Goal: Information Seeking & Learning: Learn about a topic

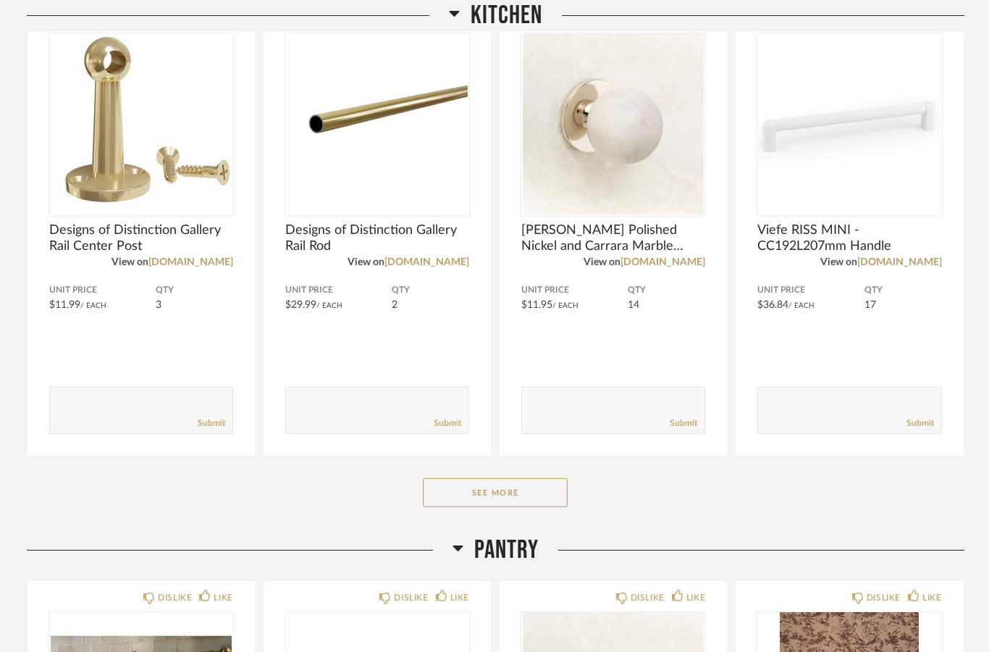
scroll to position [263, 0]
click at [521, 498] on button "See More" at bounding box center [495, 492] width 145 height 29
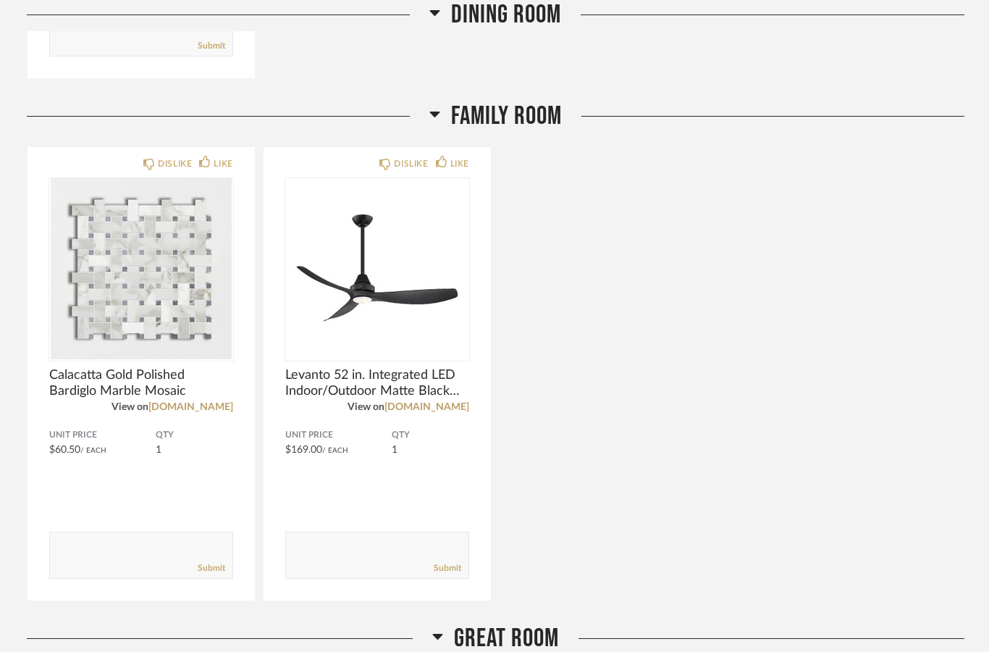
scroll to position [2732, 0]
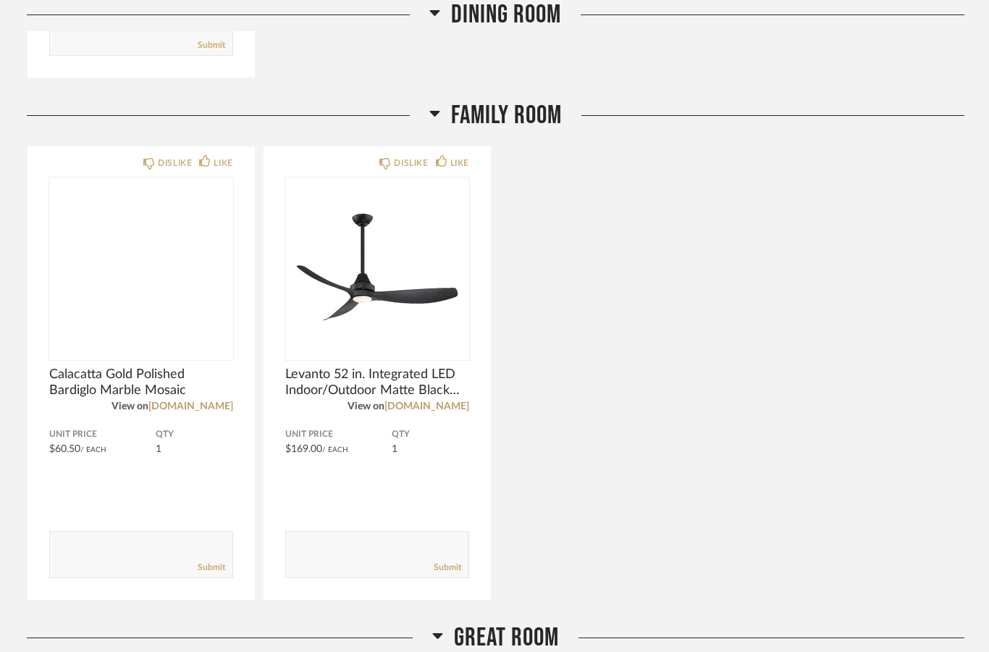
click at [0, 0] on img at bounding box center [0, 0] width 0 height 0
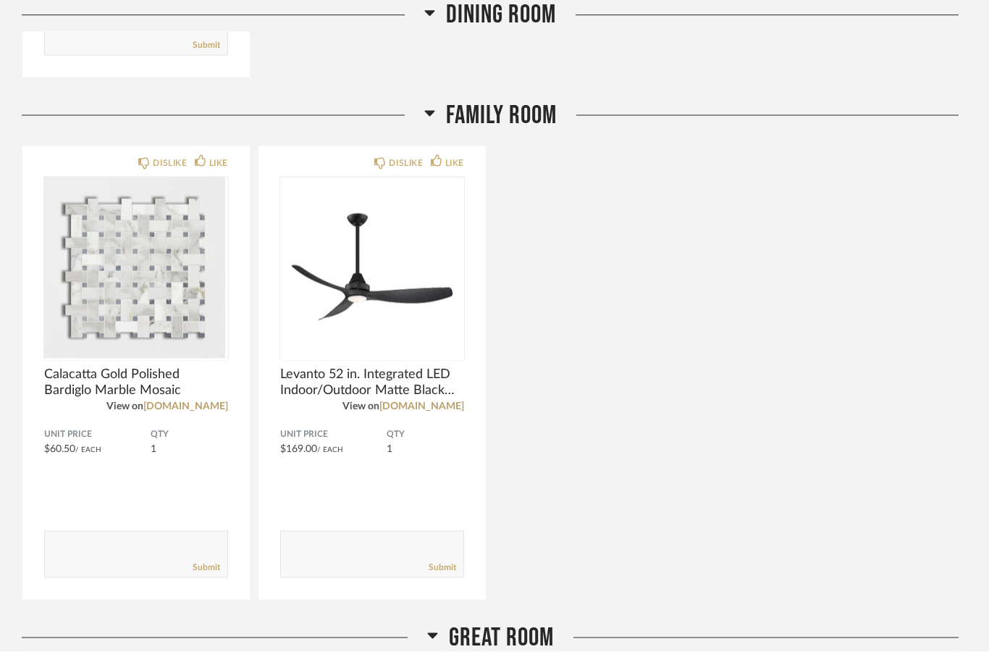
scroll to position [0, 0]
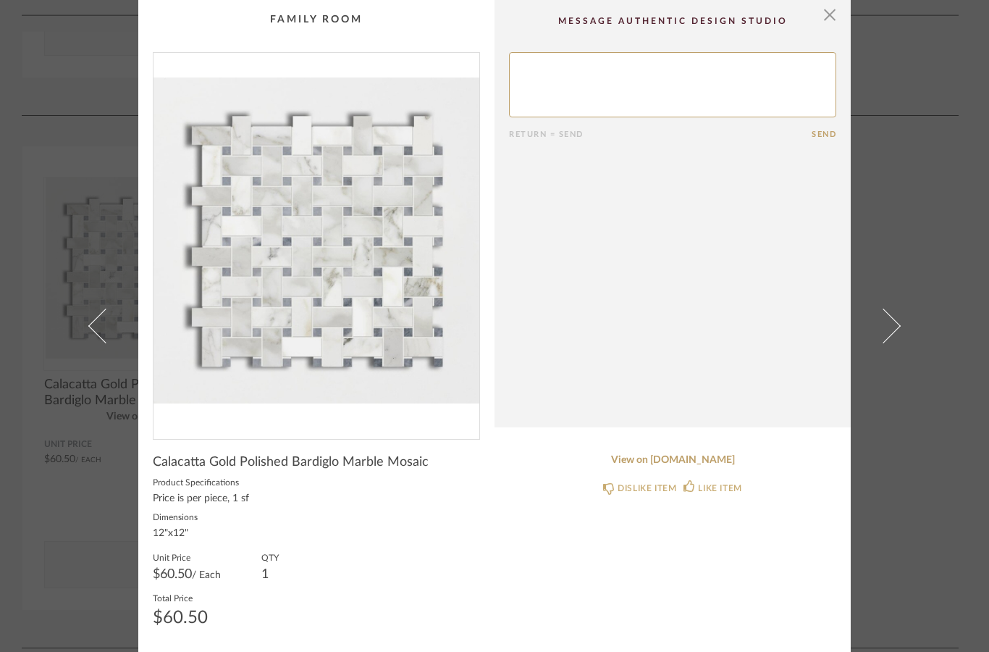
click at [953, 252] on div "× Return = Send Send Calacatta Gold Polished Bardiglo Marble Mosaic Product Spe…" at bounding box center [494, 326] width 989 height 652
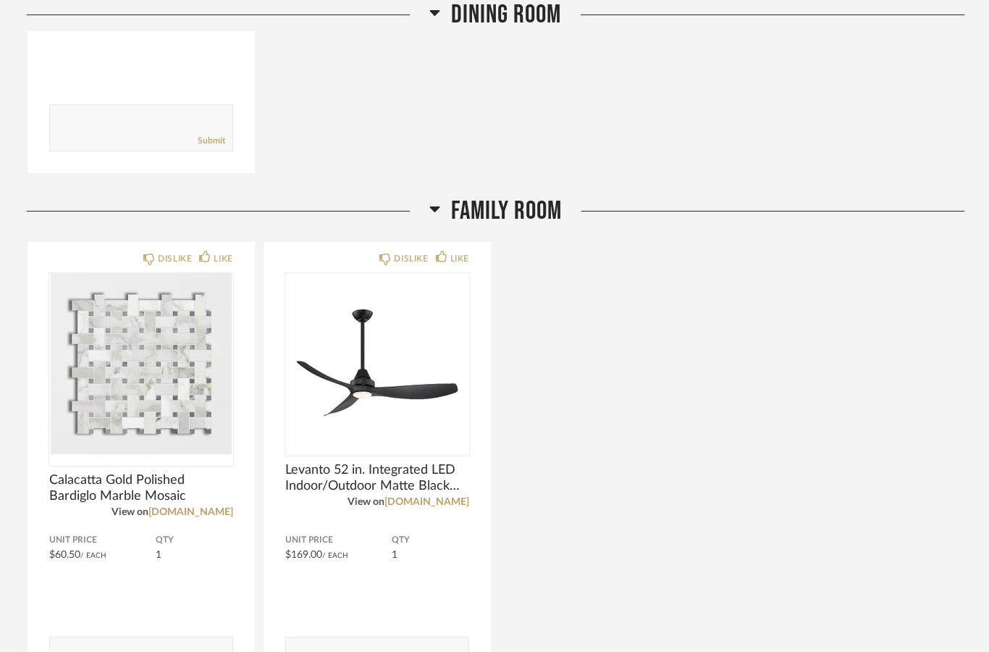
scroll to position [2637, 0]
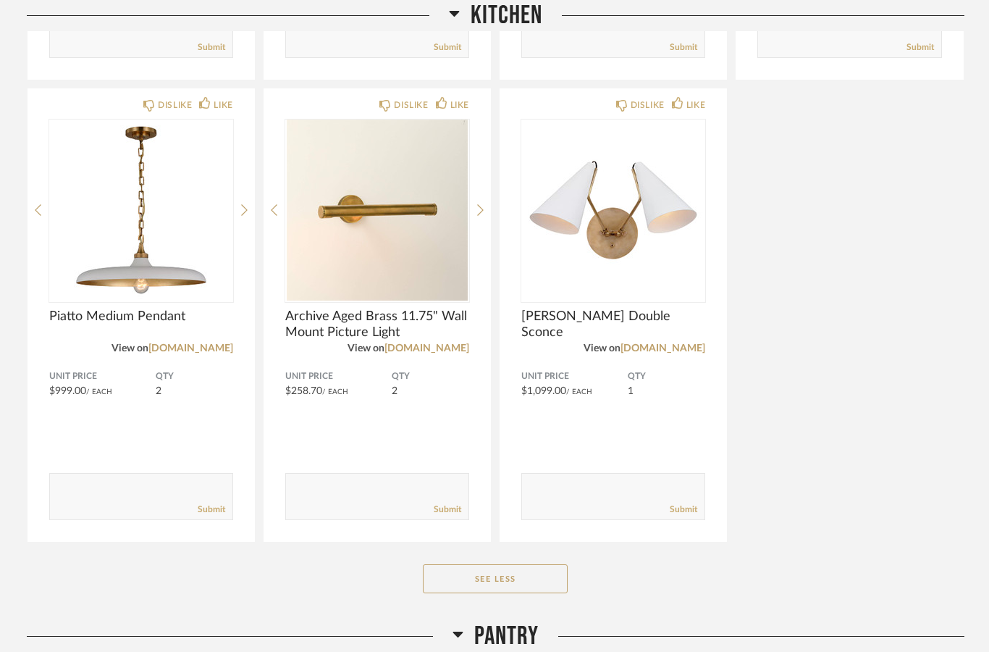
click at [554, 565] on button "See Less" at bounding box center [495, 579] width 145 height 29
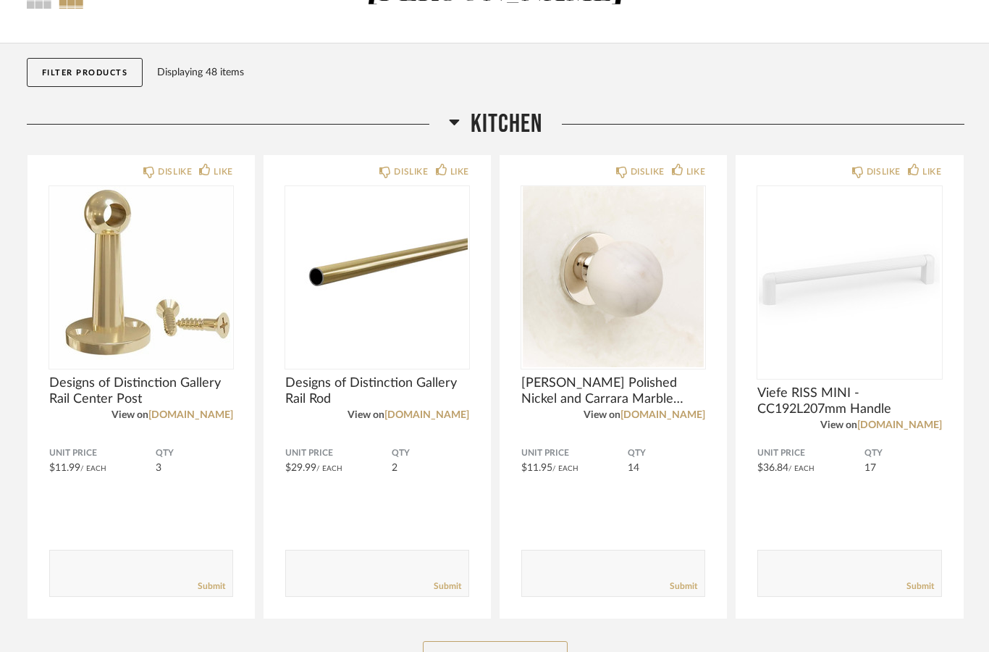
scroll to position [0, 0]
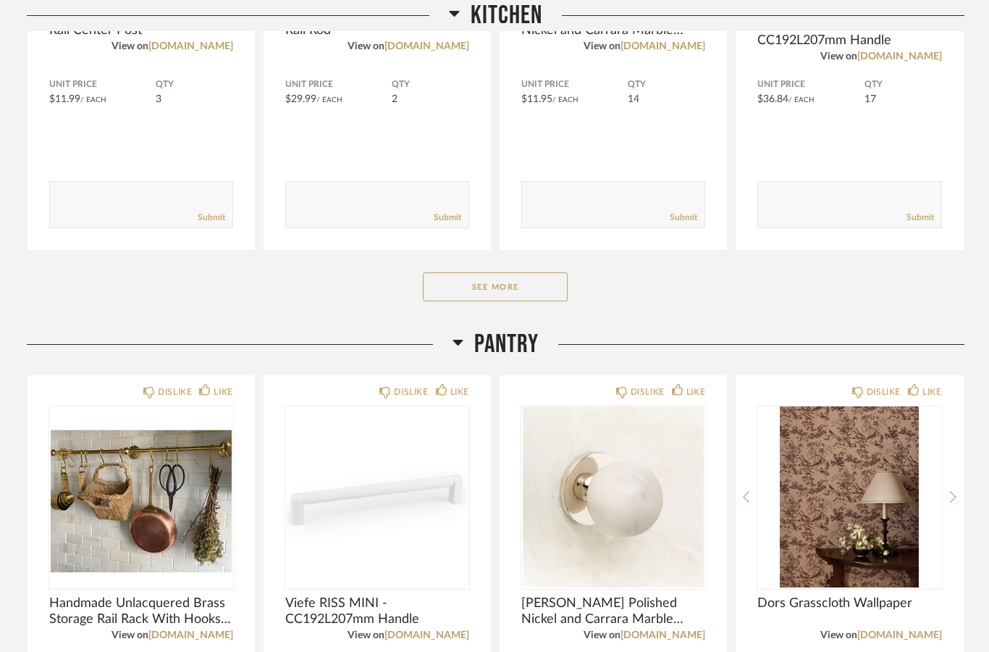
click at [551, 298] on button "See More" at bounding box center [495, 287] width 145 height 29
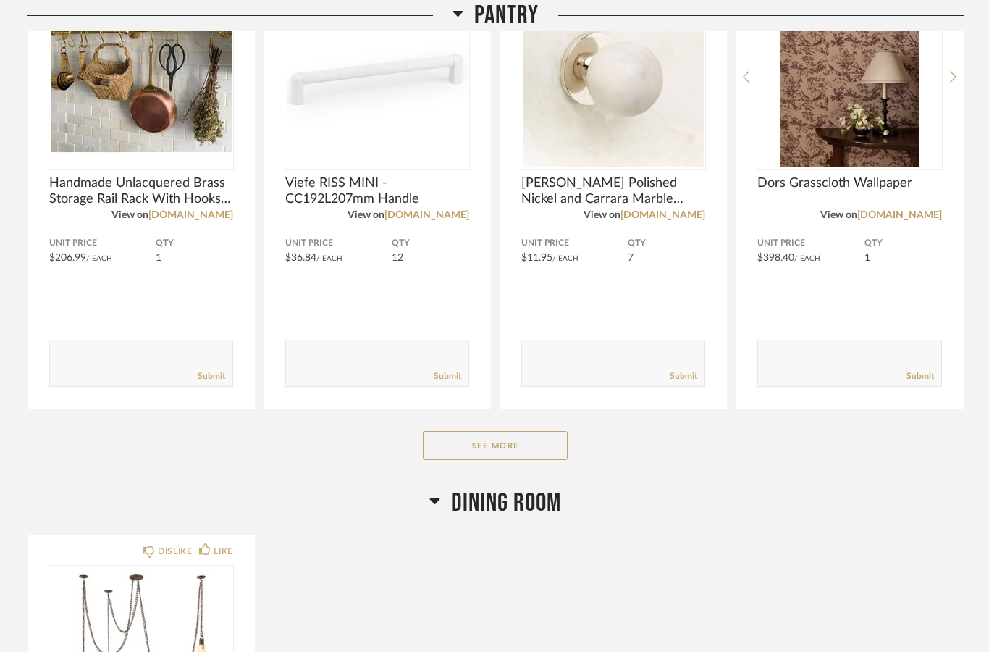
scroll to position [1826, 0]
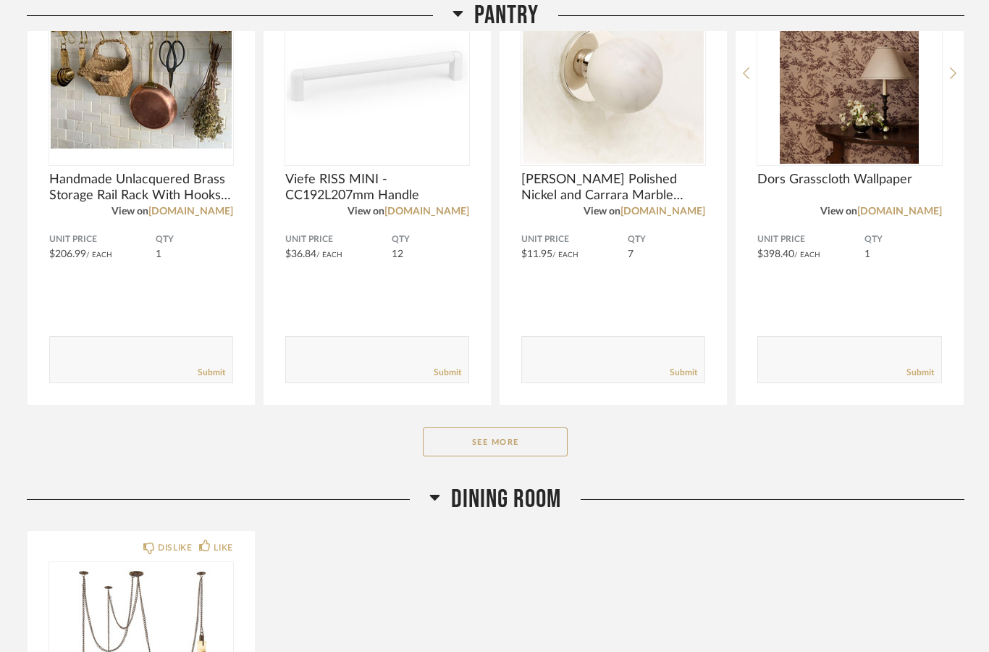
click at [550, 437] on button "See More" at bounding box center [495, 441] width 145 height 29
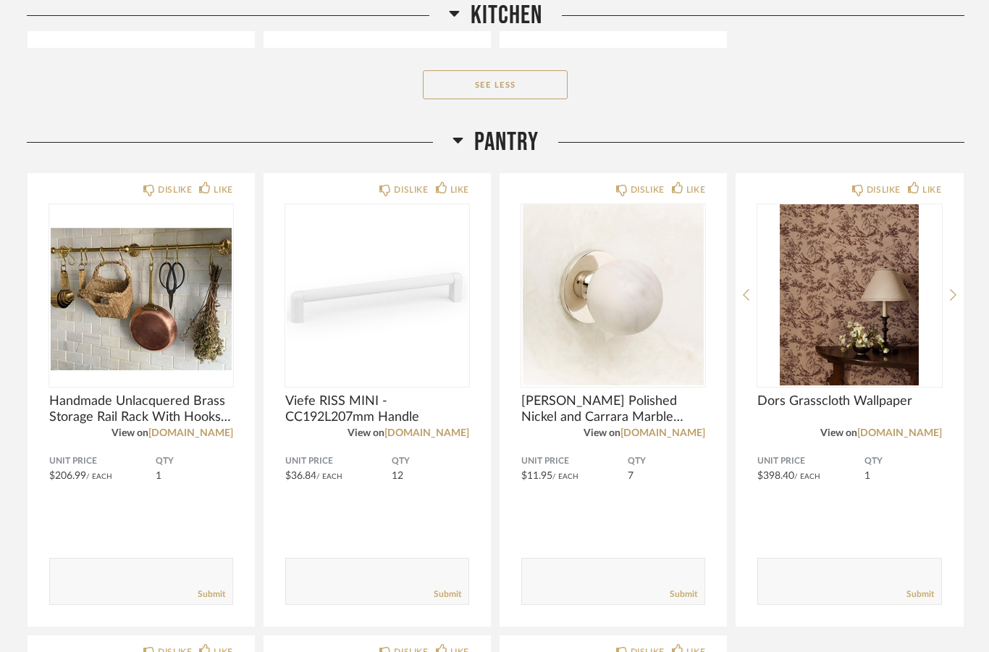
scroll to position [1605, 0]
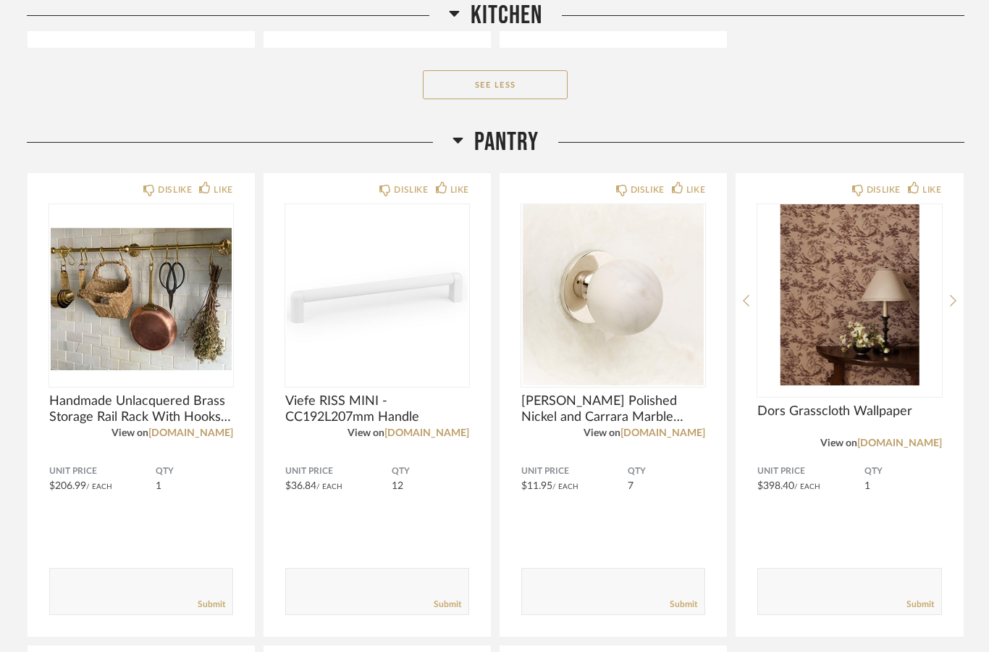
click at [0, 0] on img at bounding box center [0, 0] width 0 height 0
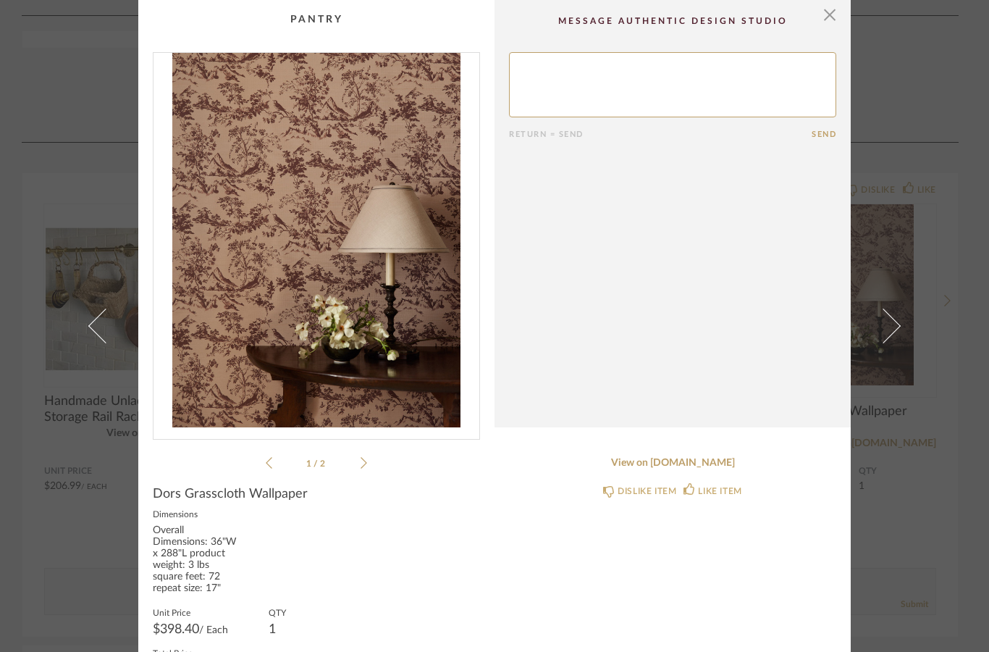
click at [936, 532] on div "× 1 / 2 Return = Send Send Dors Grasscloth Wallpaper Dimensions Overall Dimensi…" at bounding box center [494, 326] width 989 height 652
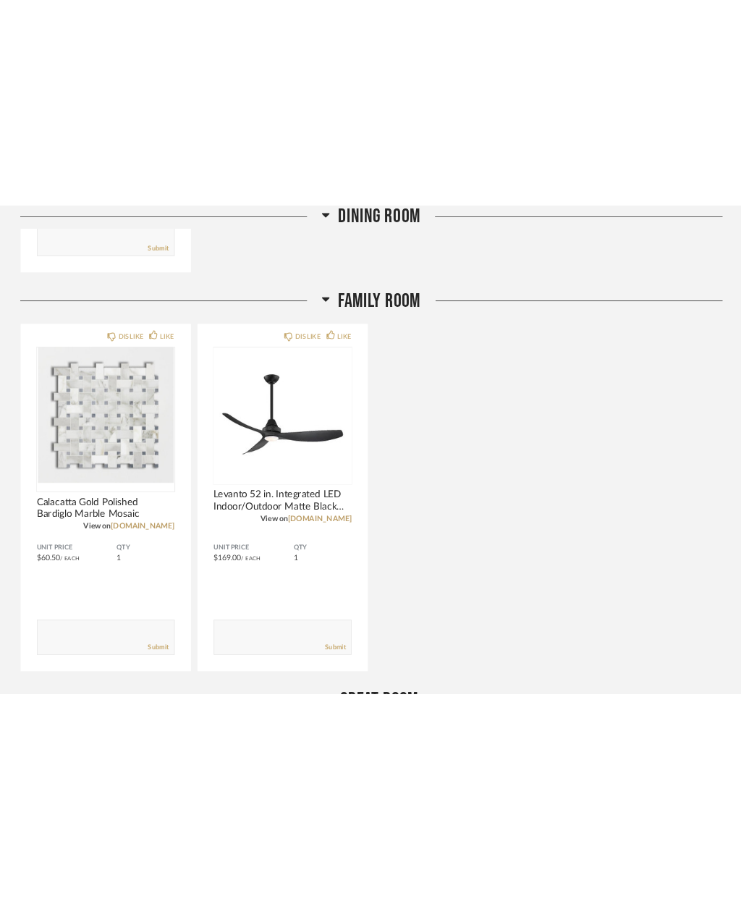
scroll to position [3209, 0]
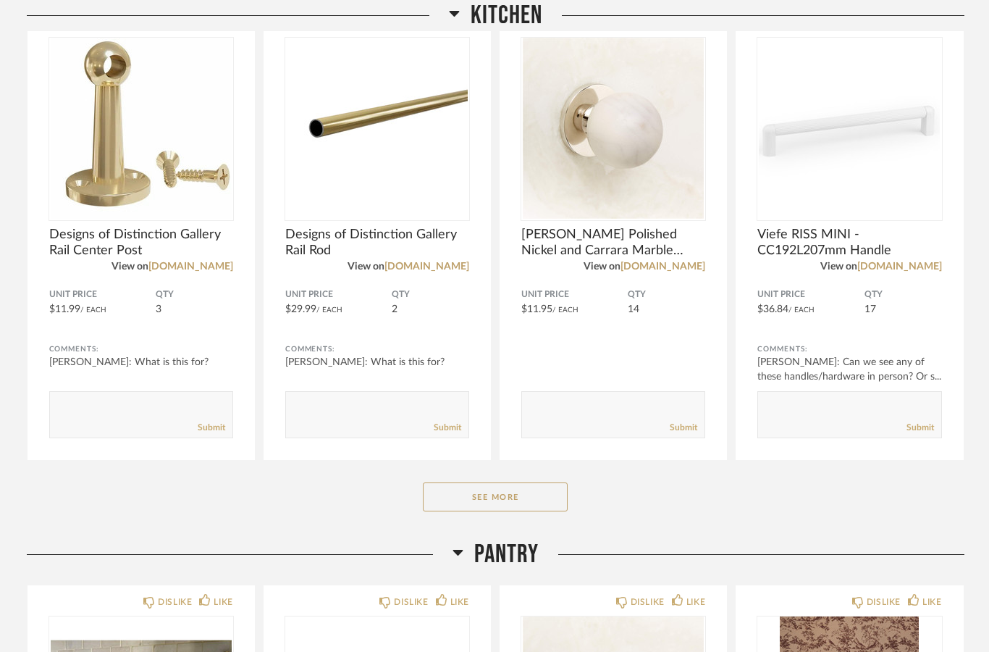
scroll to position [305, 0]
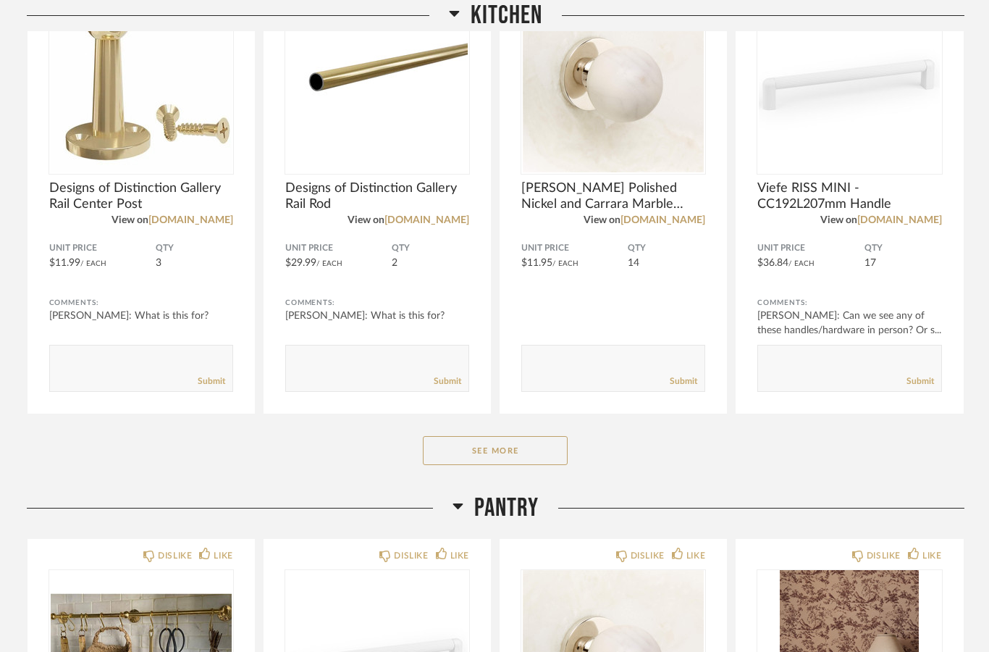
click at [548, 454] on button "See More" at bounding box center [495, 450] width 145 height 29
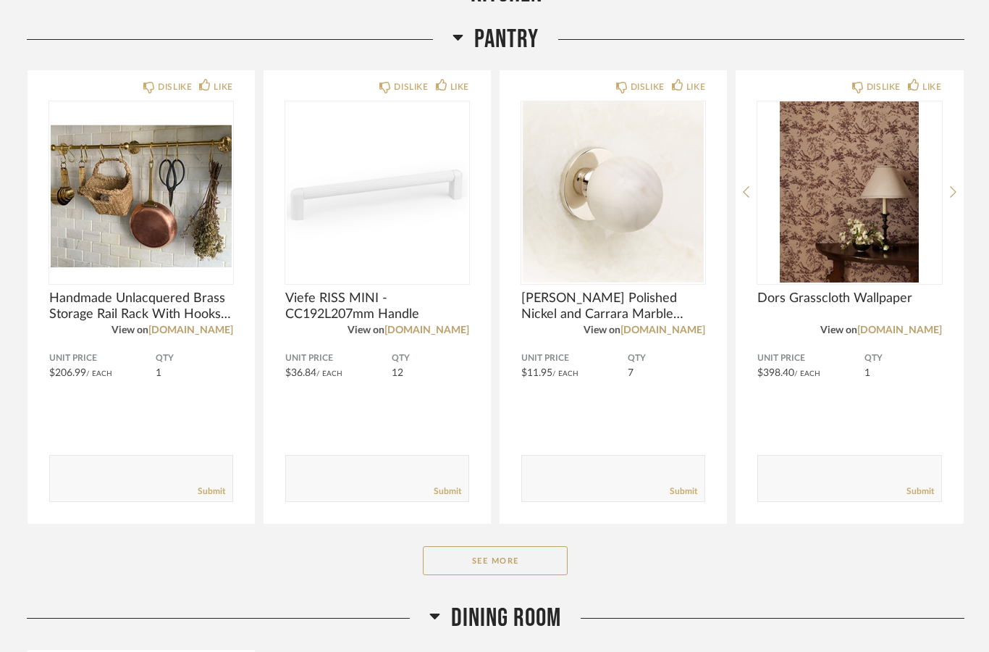
scroll to position [1708, 0]
click at [540, 563] on button "See More" at bounding box center [495, 559] width 145 height 29
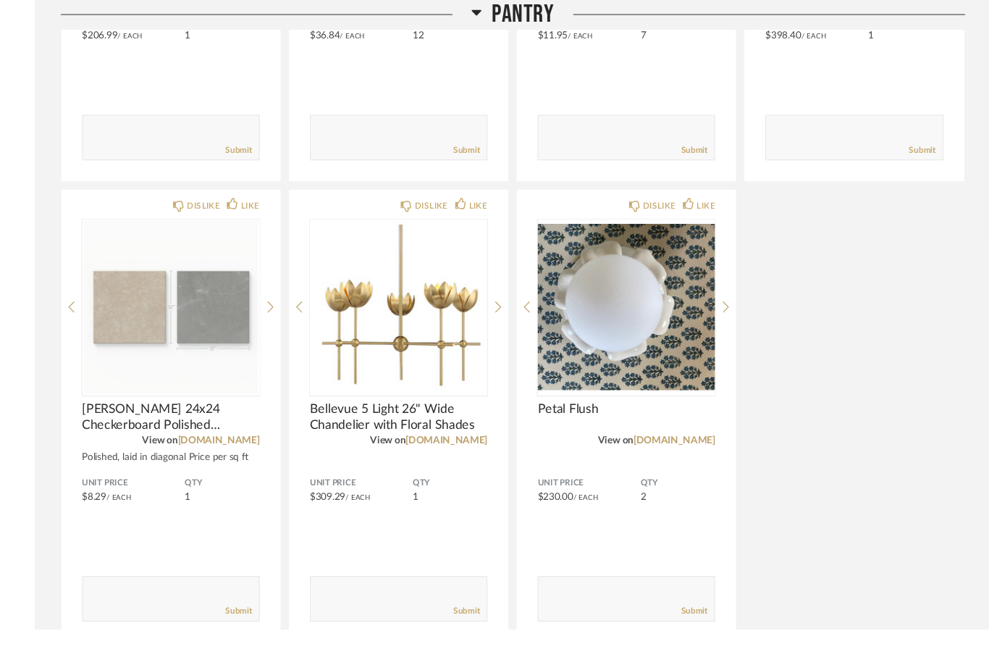
scroll to position [2063, 0]
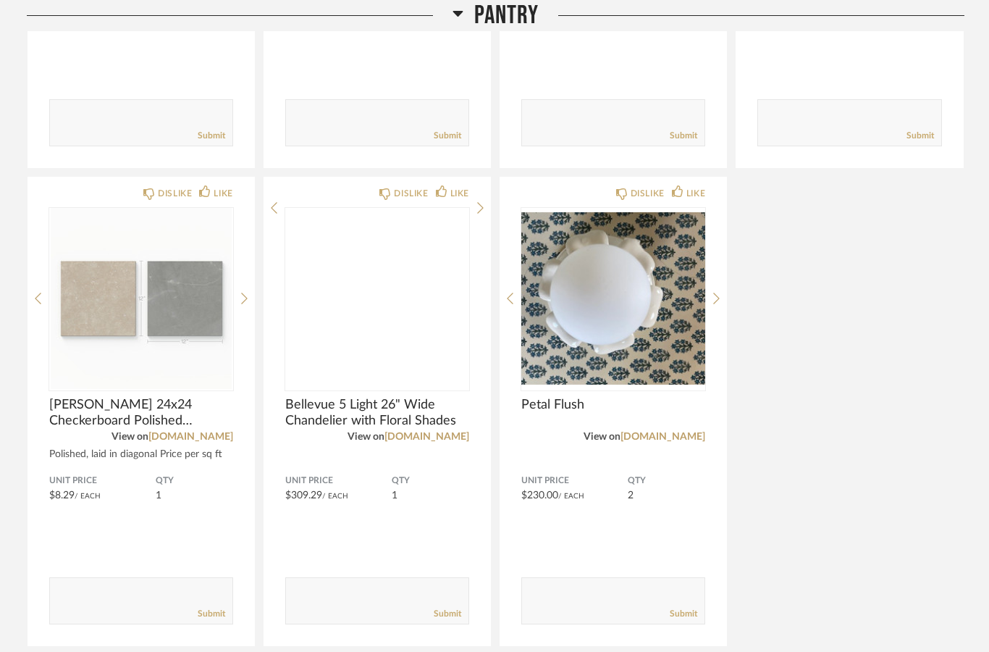
click at [0, 0] on img at bounding box center [0, 0] width 0 height 0
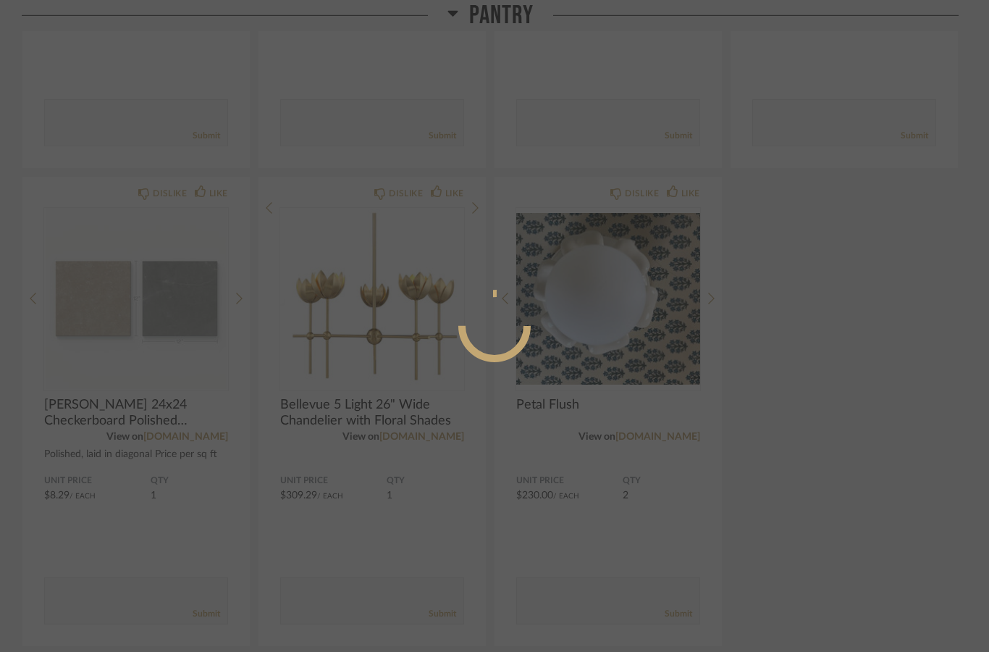
scroll to position [0, 0]
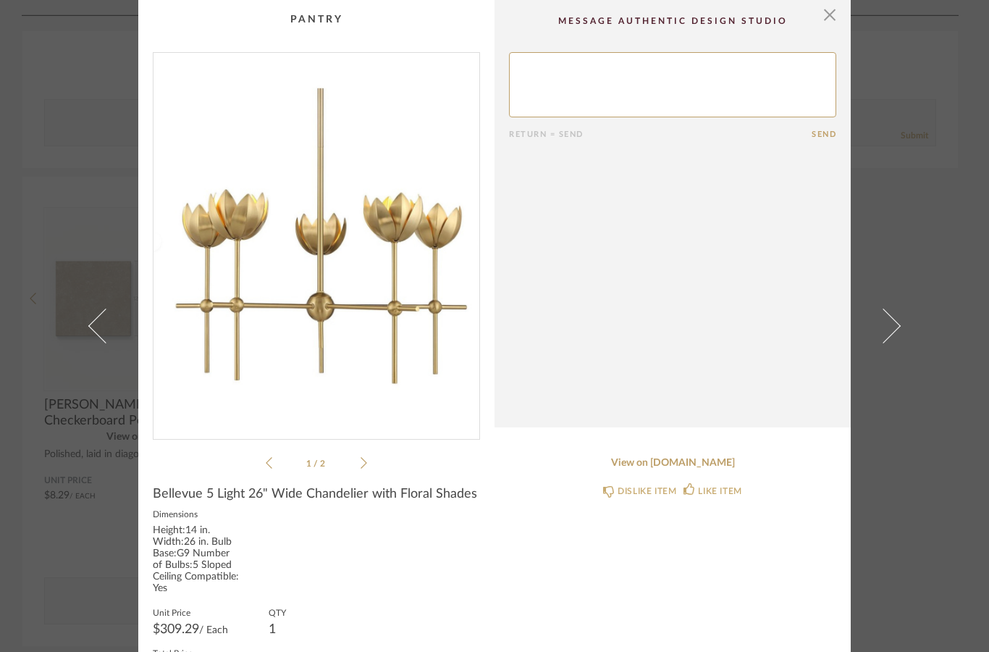
click at [893, 539] on link at bounding box center [891, 326] width 39 height 652
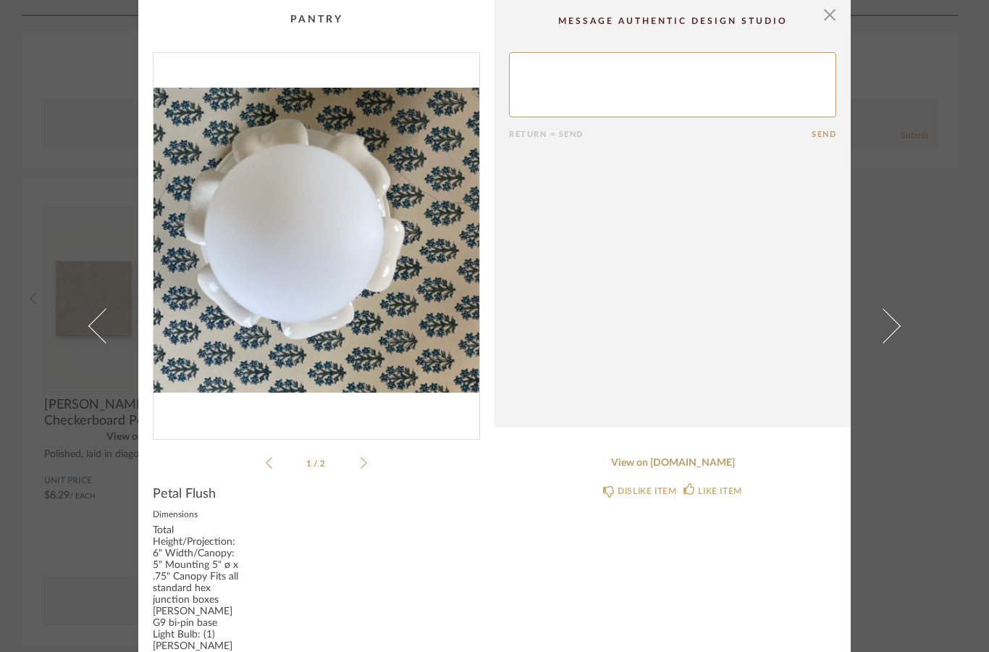
click at [927, 402] on div "× 1 / 2 Return = Send Send Petal Flush Dimensions Total Height/Projection: 6" W…" at bounding box center [494, 326] width 989 height 652
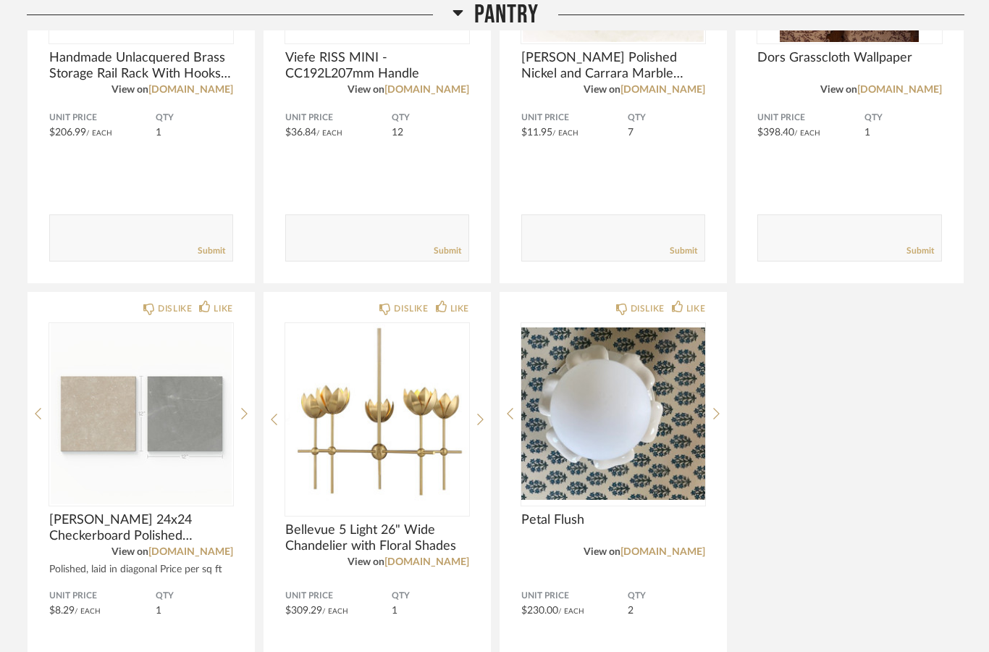
scroll to position [1948, 0]
click at [429, 419] on img "0" at bounding box center [377, 413] width 184 height 181
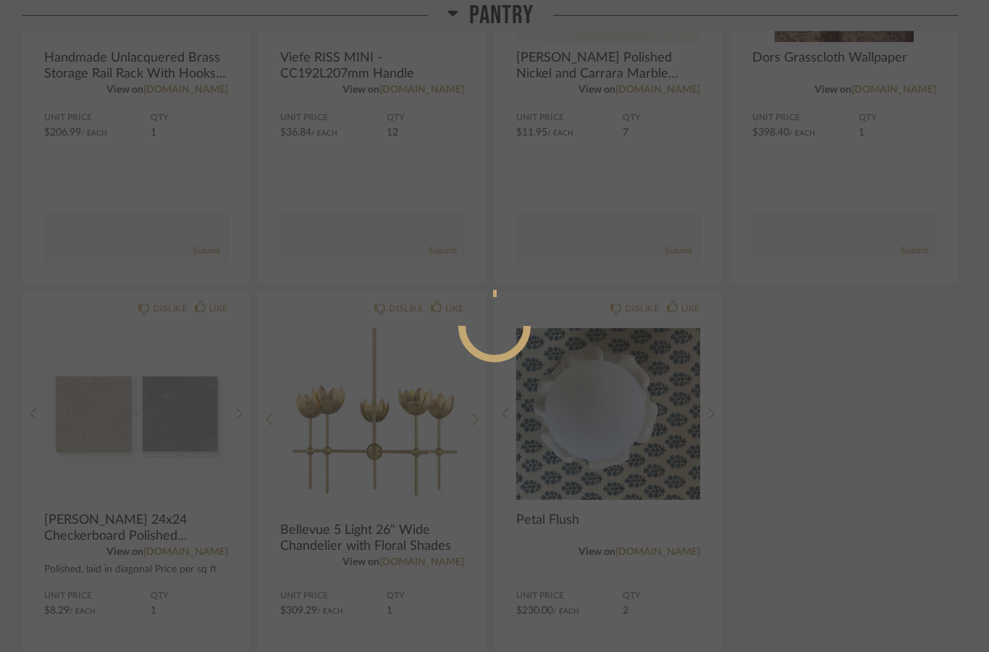
scroll to position [0, 0]
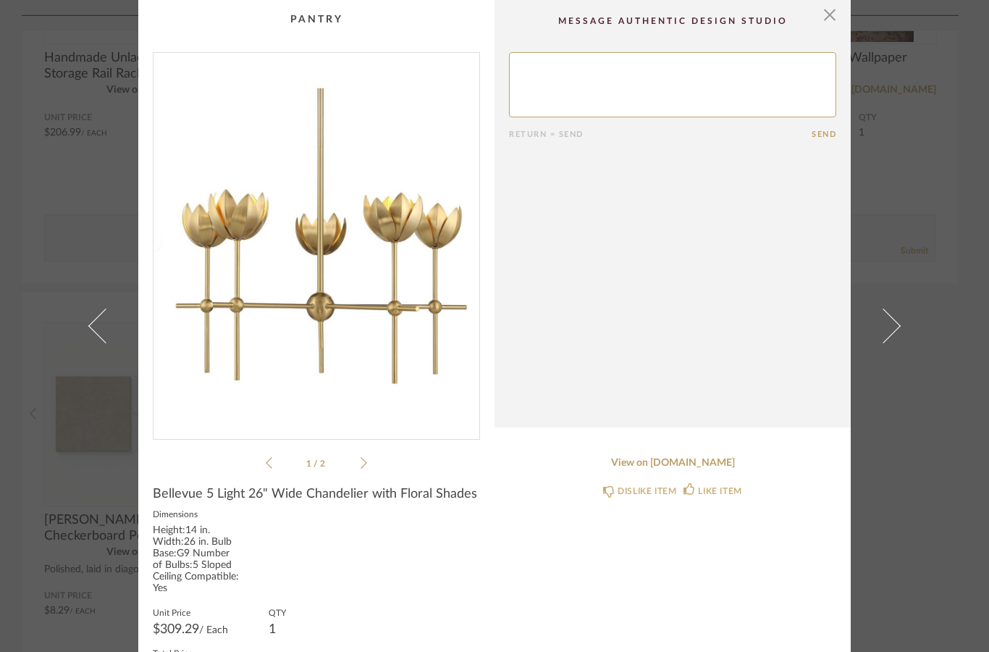
click at [938, 520] on div "× 1 / 2 Return = Send Send Bellevue 5 Light 26" Wide Chandelier with Floral Sha…" at bounding box center [494, 326] width 989 height 652
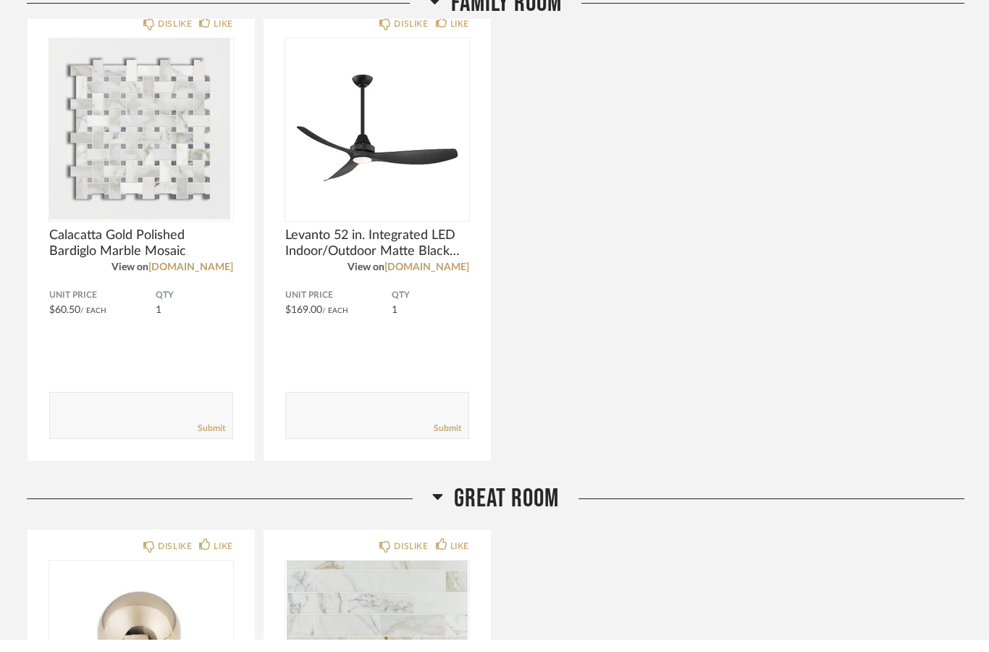
scroll to position [3349, 0]
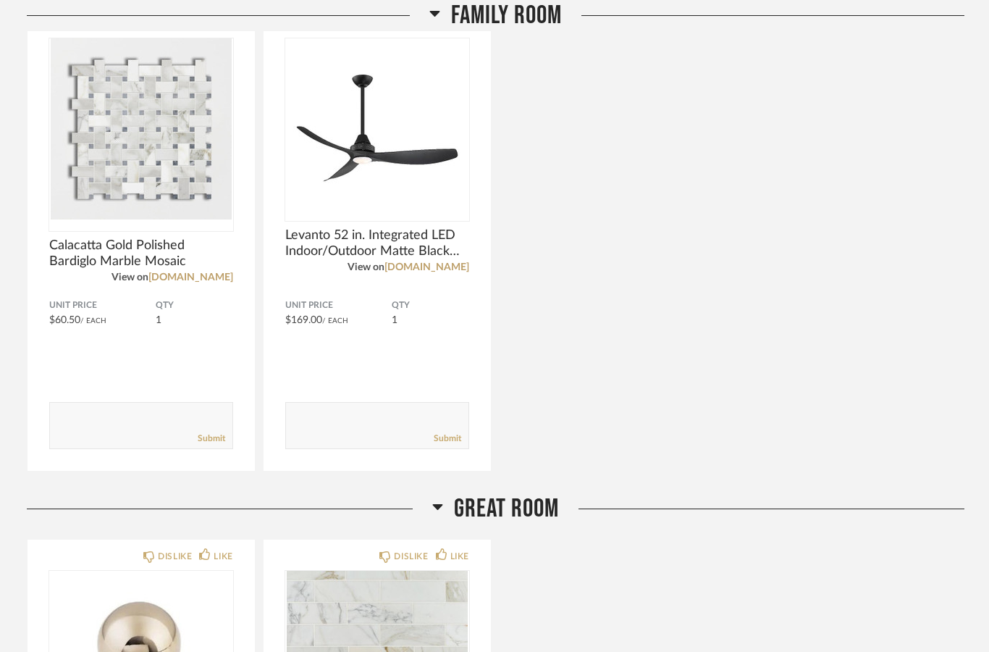
click at [0, 0] on img at bounding box center [0, 0] width 0 height 0
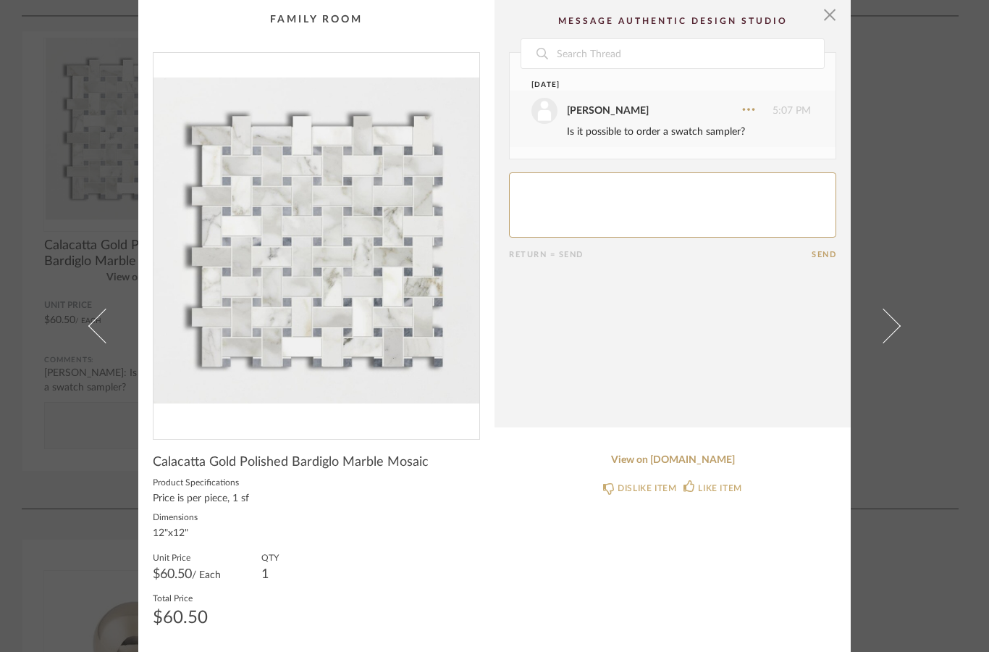
click at [910, 473] on link at bounding box center [891, 326] width 39 height 652
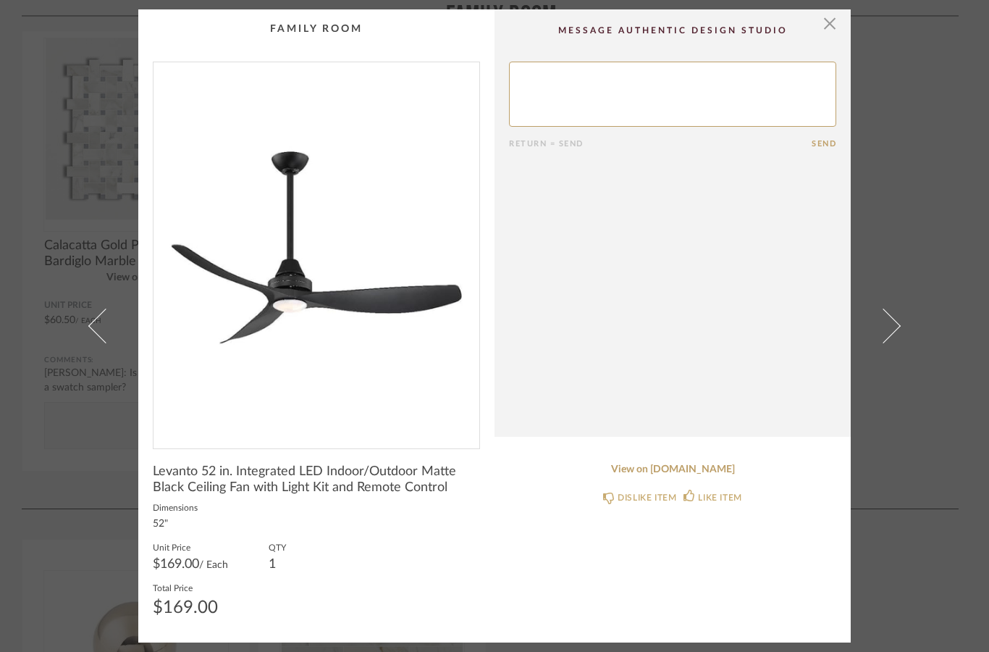
click at [928, 458] on div "× Return = Send Send Levanto 52 in. Integrated LED Indoor/Outdoor Matte Black C…" at bounding box center [494, 326] width 989 height 652
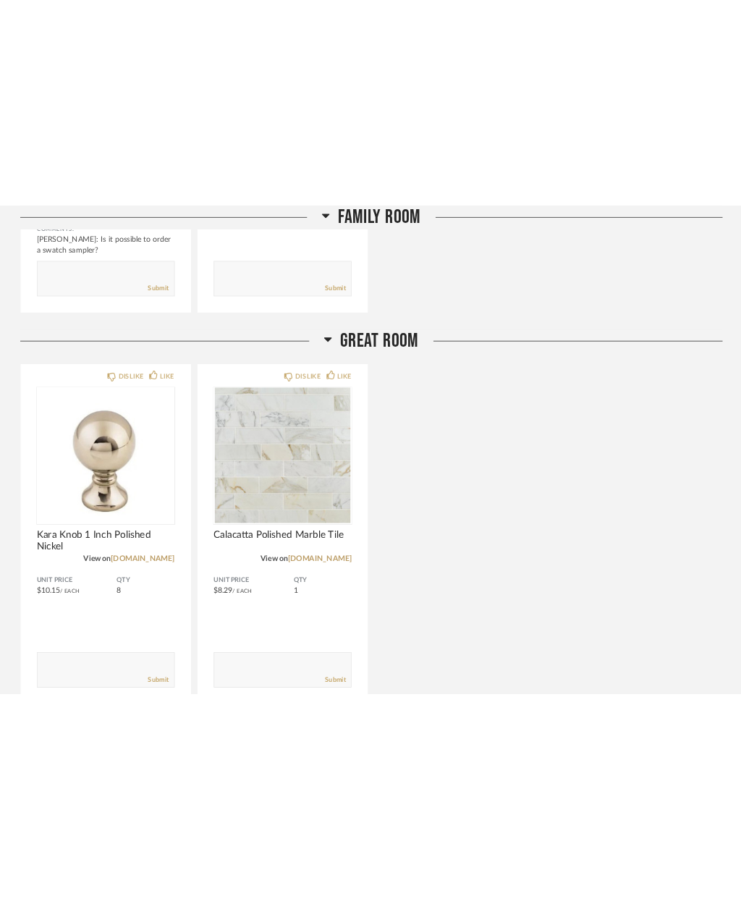
scroll to position [3677, 0]
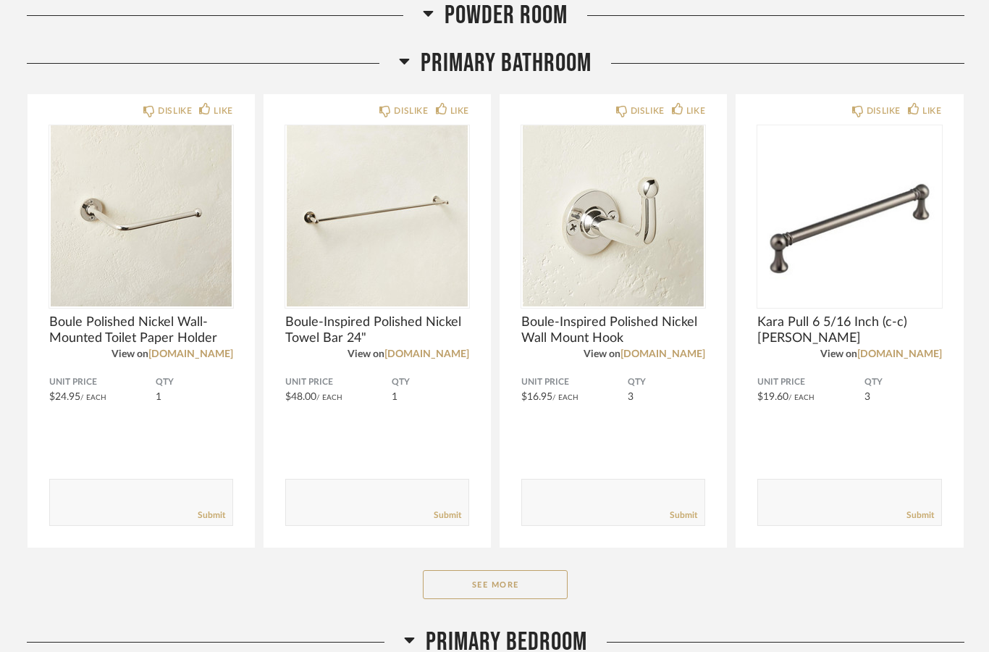
scroll to position [3483, 0]
click at [547, 590] on button "See More" at bounding box center [495, 584] width 145 height 29
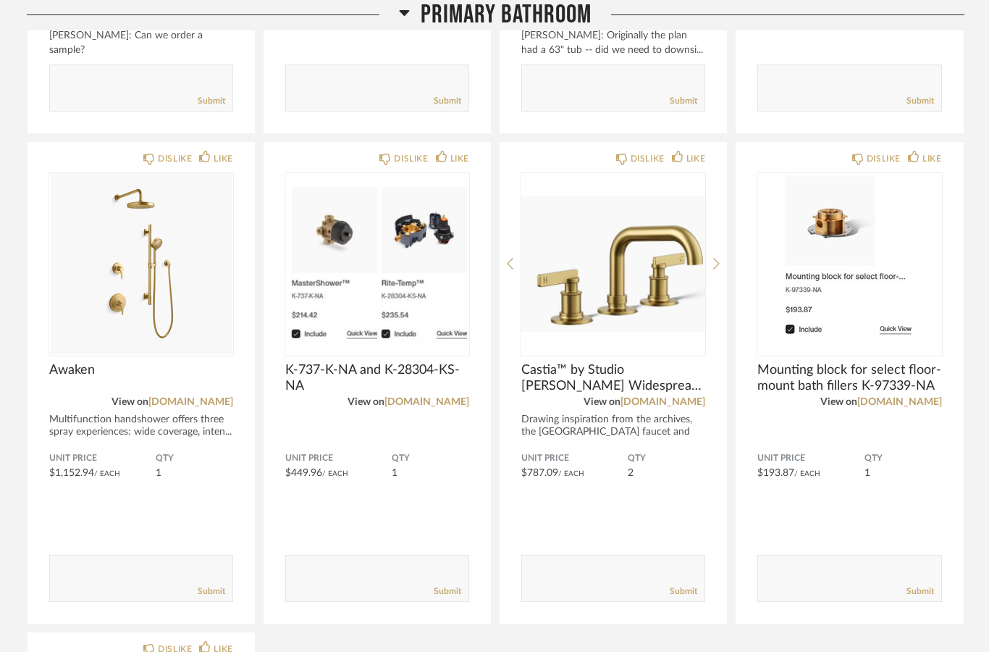
scroll to position [4850, 0]
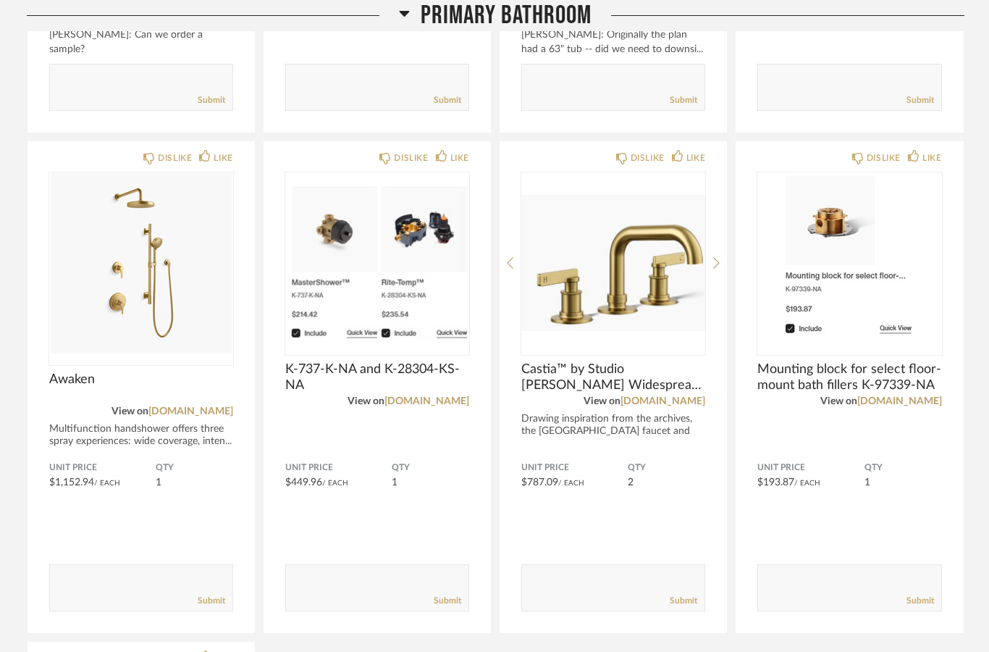
click at [0, 0] on img at bounding box center [0, 0] width 0 height 0
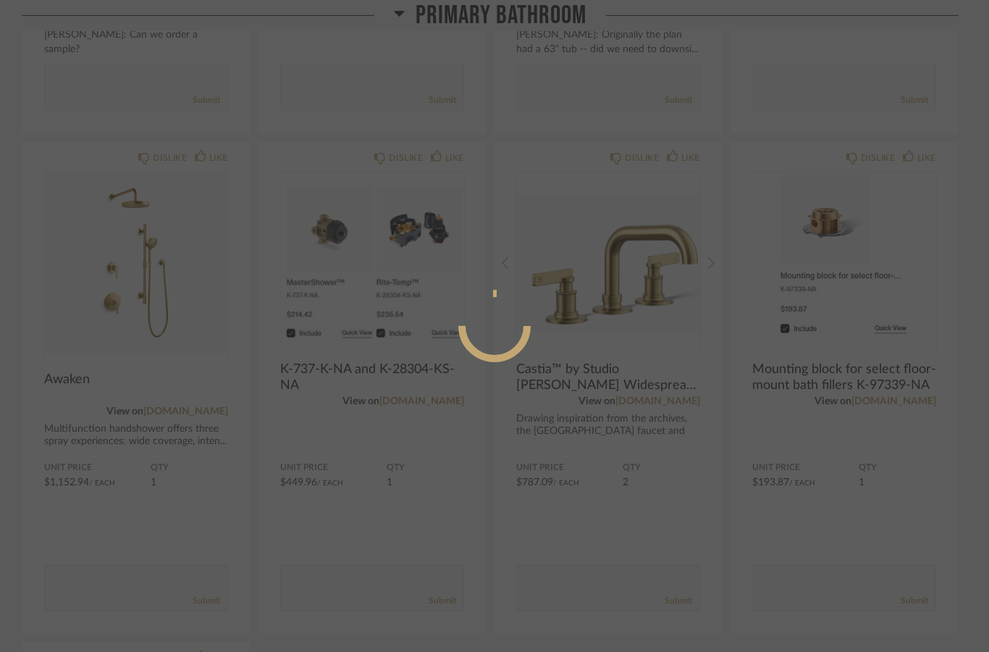
scroll to position [0, 0]
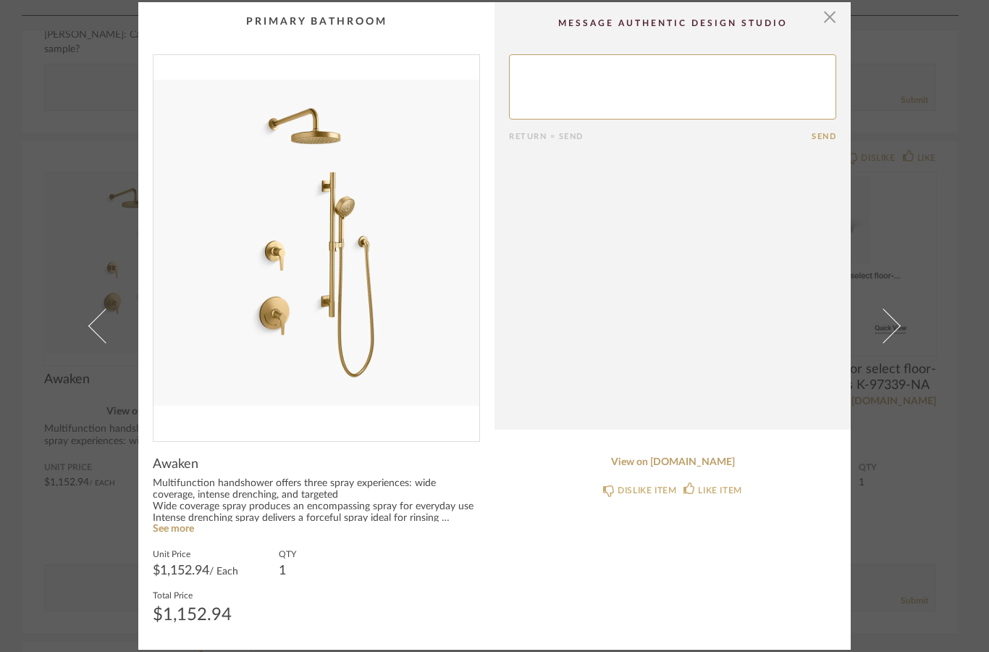
click at [342, 235] on img "0" at bounding box center [316, 242] width 326 height 374
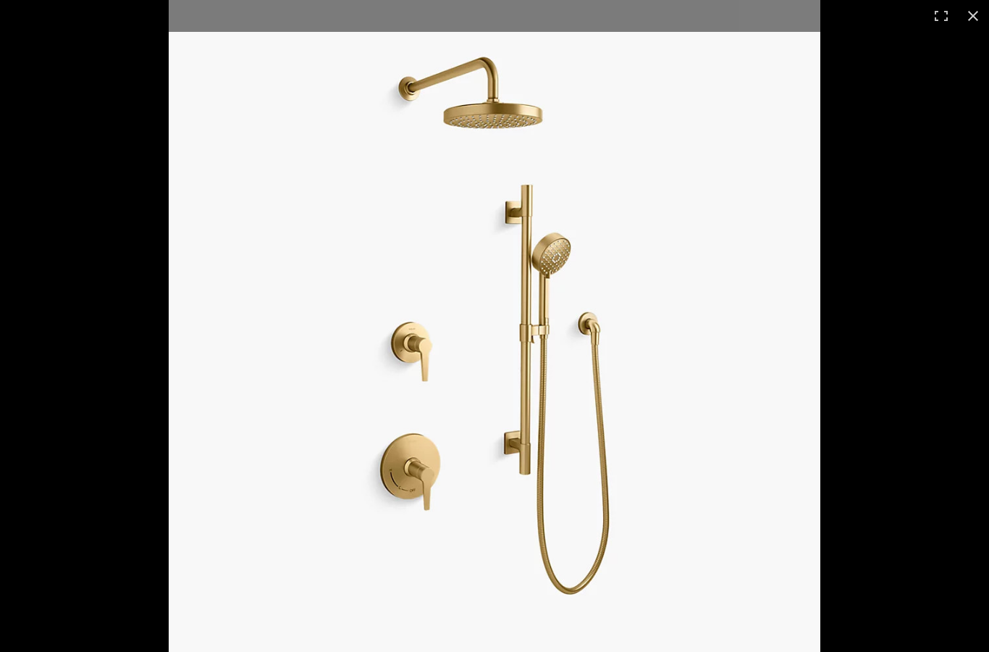
click at [914, 396] on div at bounding box center [663, 326] width 989 height 652
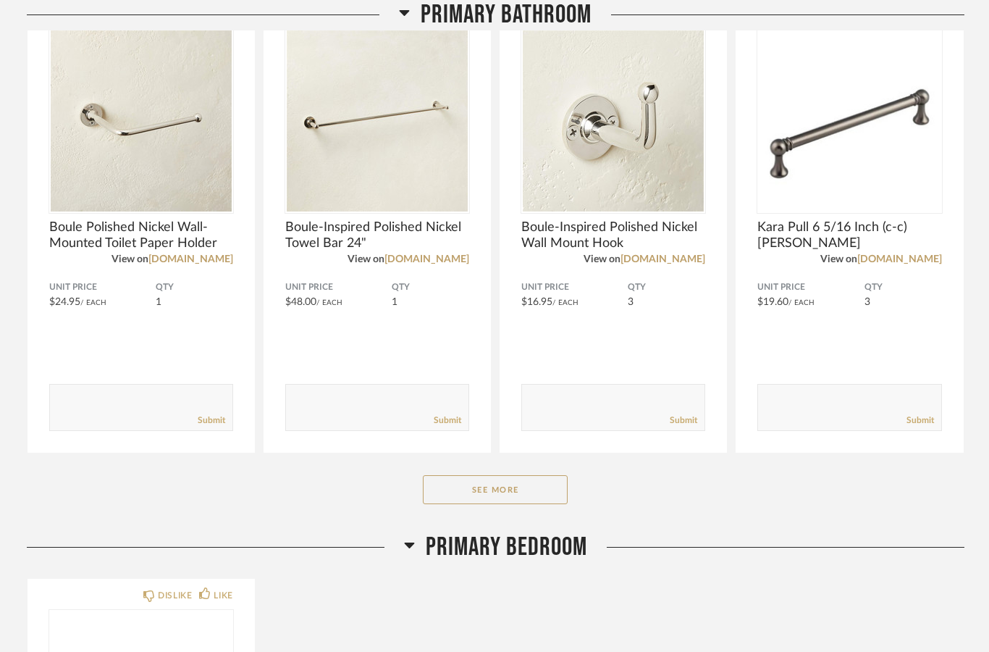
scroll to position [3581, 0]
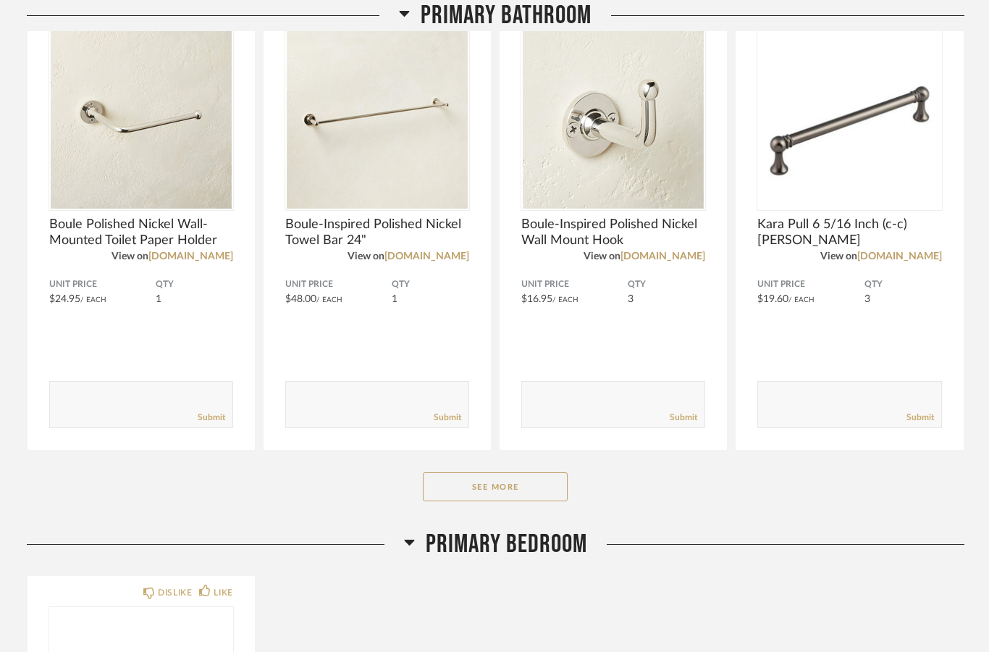
click at [528, 481] on button "See More" at bounding box center [495, 486] width 145 height 29
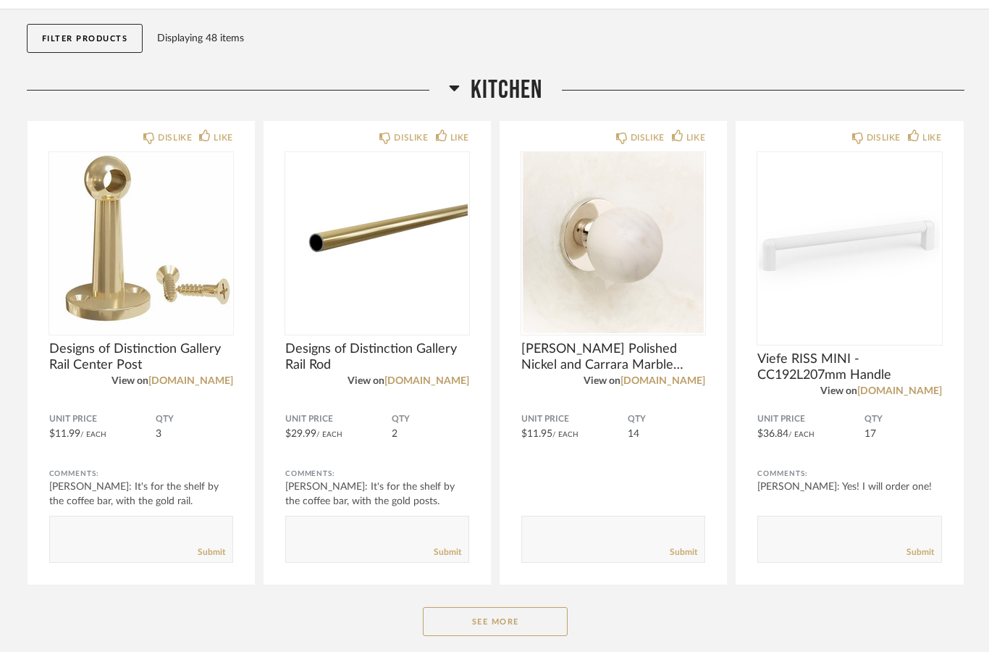
scroll to position [143, 0]
